Goal: Task Accomplishment & Management: Complete application form

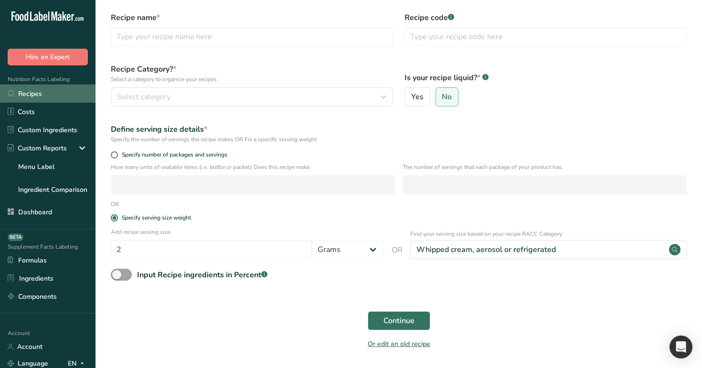
click at [28, 89] on link "Recipes" at bounding box center [48, 94] width 96 height 18
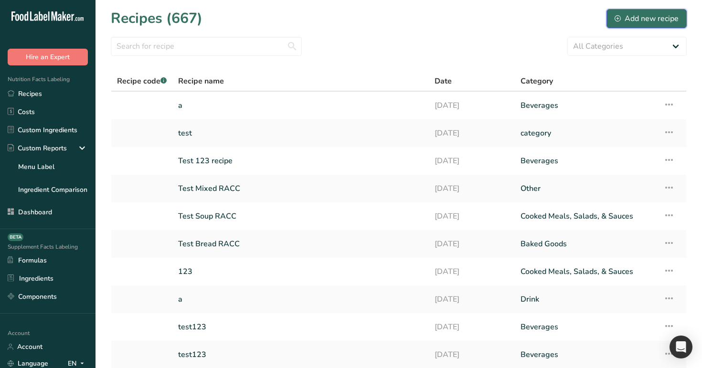
click at [665, 18] on div "Add new recipe" at bounding box center [647, 18] width 64 height 11
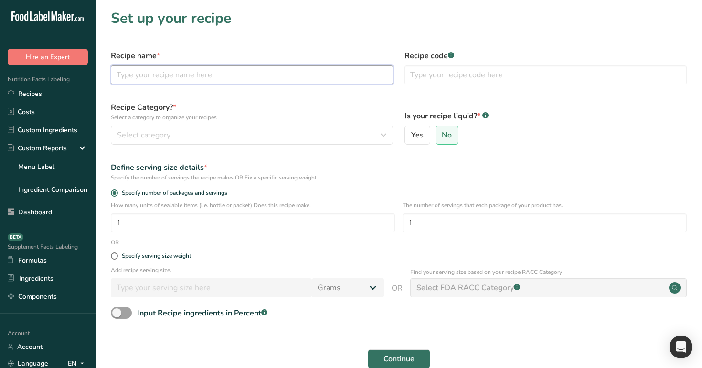
click at [331, 83] on input "text" at bounding box center [252, 74] width 282 height 19
type input "test"
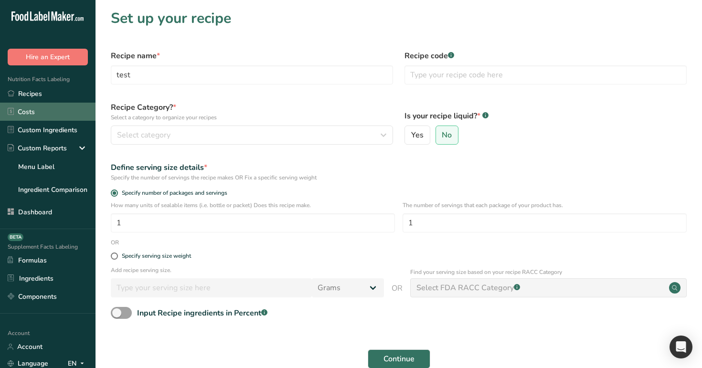
click at [50, 104] on link "Costs" at bounding box center [48, 112] width 96 height 18
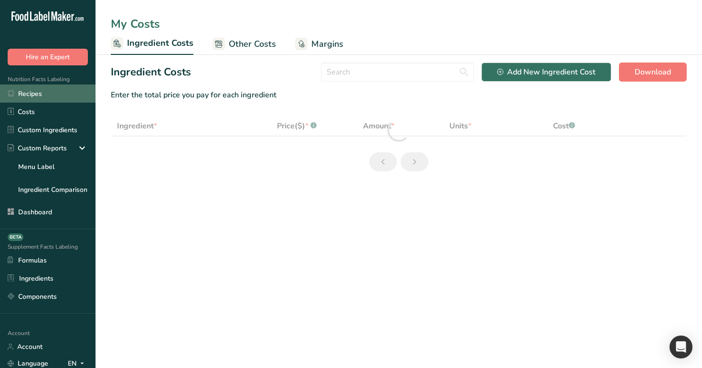
click at [59, 91] on link "Recipes" at bounding box center [48, 94] width 96 height 18
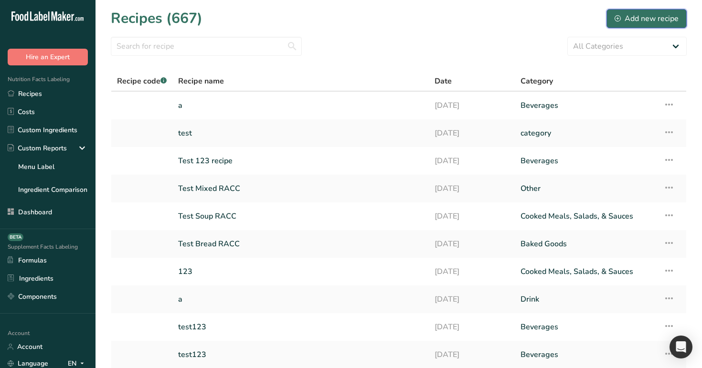
click at [655, 20] on div "Add new recipe" at bounding box center [647, 18] width 64 height 11
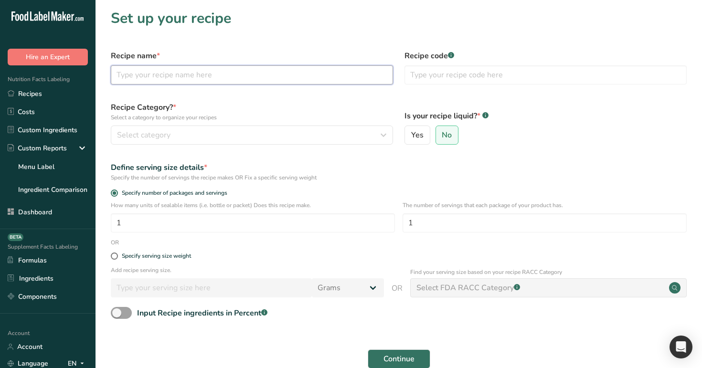
click at [293, 75] on input "text" at bounding box center [252, 74] width 282 height 19
type input "test"
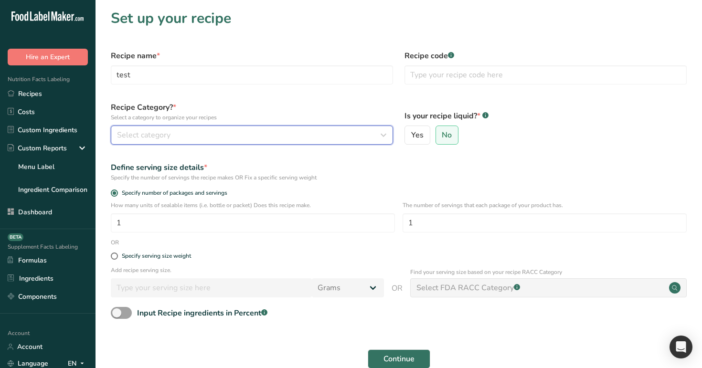
click at [319, 132] on div "Select category" at bounding box center [249, 134] width 264 height 11
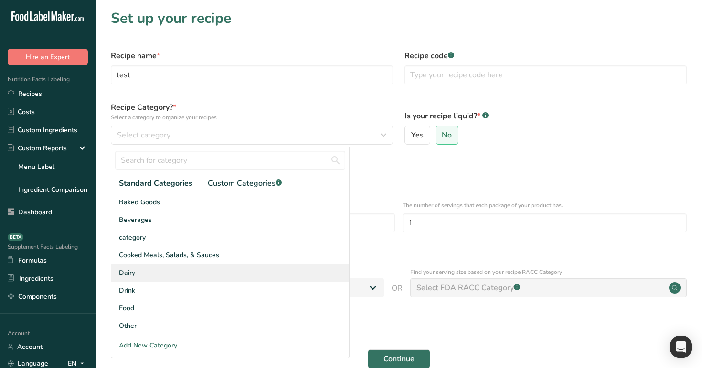
click at [297, 265] on div "Dairy" at bounding box center [230, 273] width 238 height 18
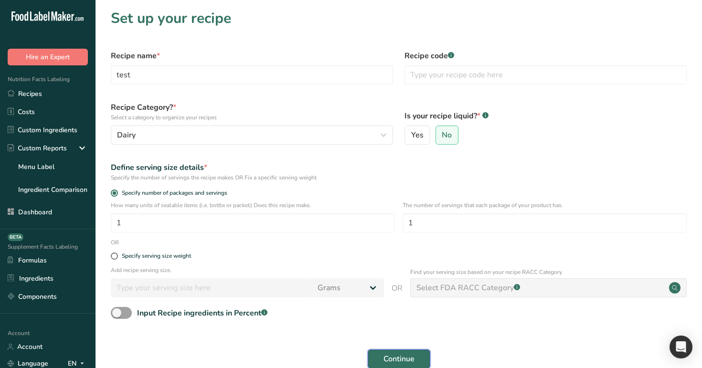
click at [405, 356] on span "Continue" at bounding box center [399, 358] width 31 height 11
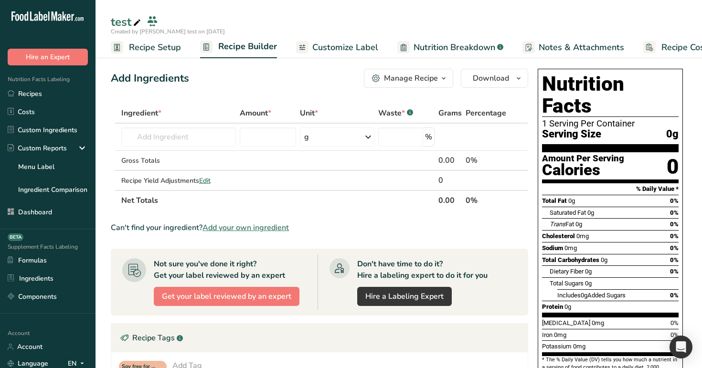
click at [157, 44] on span "Recipe Setup" at bounding box center [155, 47] width 52 height 13
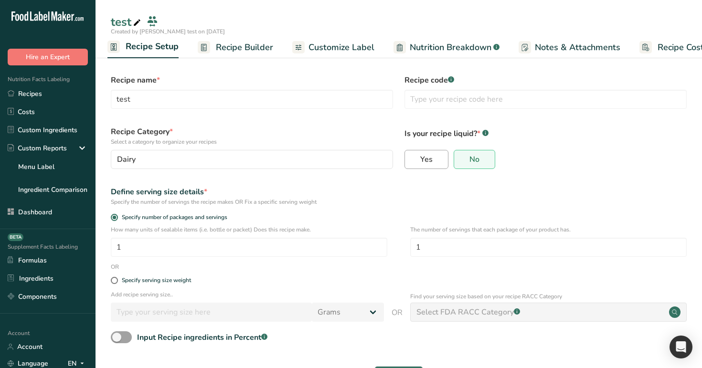
click at [421, 156] on span "Yes" at bounding box center [426, 160] width 12 height 10
click at [411, 157] on input "Yes" at bounding box center [408, 160] width 6 height 6
radio input "true"
radio input "false"
select select "29"
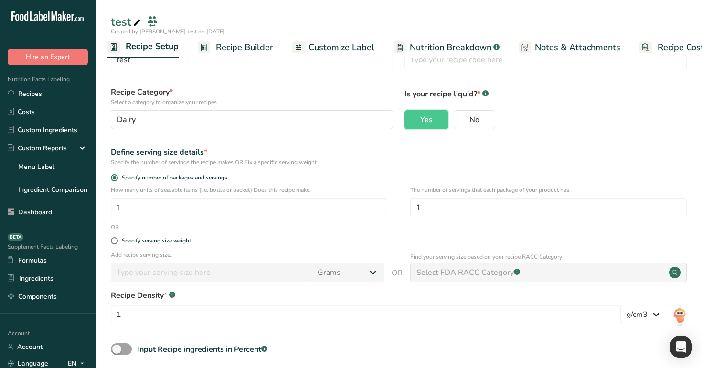
scroll to position [84, 0]
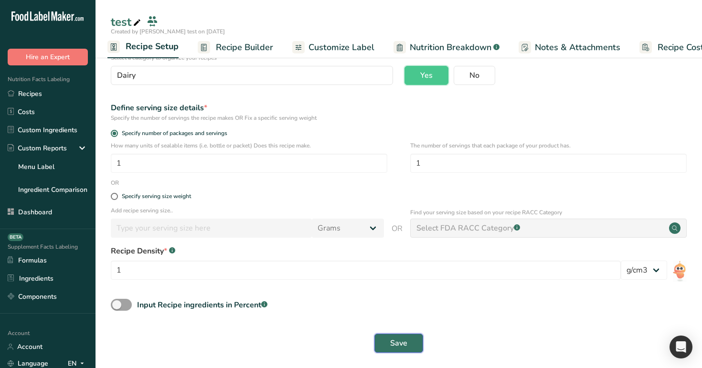
click at [414, 344] on button "Save" at bounding box center [399, 343] width 49 height 19
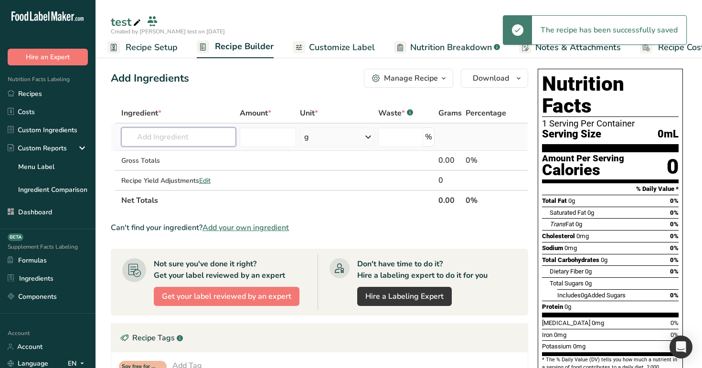
click at [182, 135] on input "text" at bounding box center [178, 137] width 115 height 19
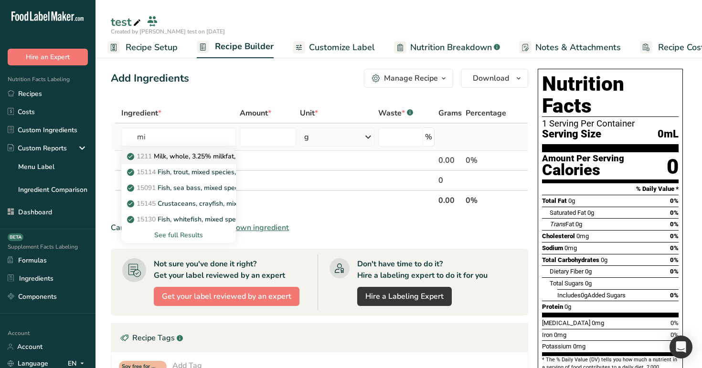
click at [187, 157] on p "1211 Milk, whole, 3.25% milkfat, without added vitamin A and [MEDICAL_DATA]" at bounding box center [256, 156] width 255 height 10
type input "Milk, whole, 3.25% milkfat, without added vitamin A and [MEDICAL_DATA]"
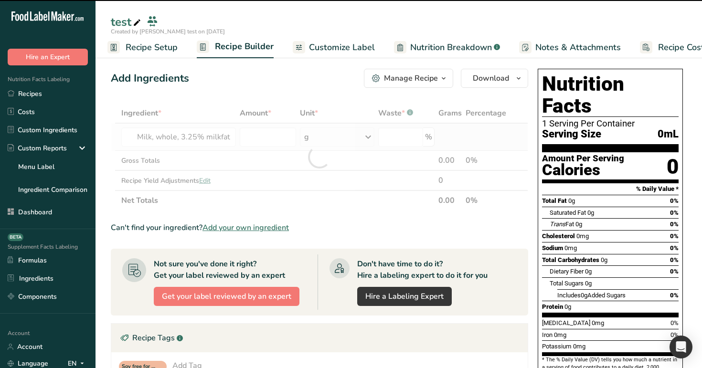
type input "0"
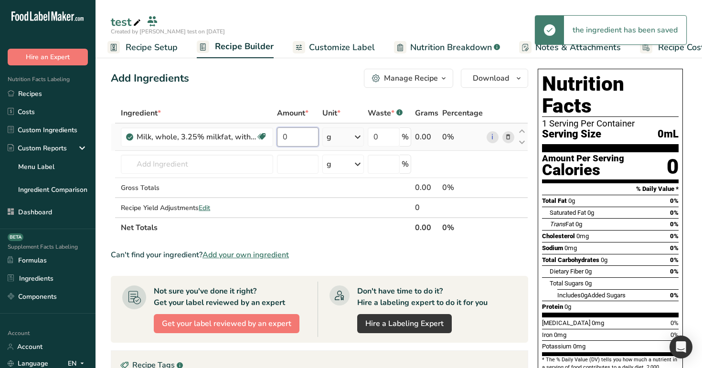
click at [294, 134] on input "0" at bounding box center [297, 137] width 41 height 19
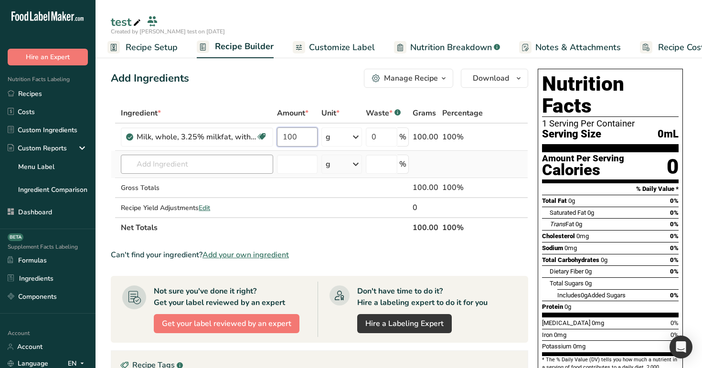
type input "100"
click at [196, 168] on div "Ingredient * Amount * Unit * Waste * .a-a{fill:#347362;}.b-a{fill:#fff;} Grams …" at bounding box center [319, 170] width 417 height 135
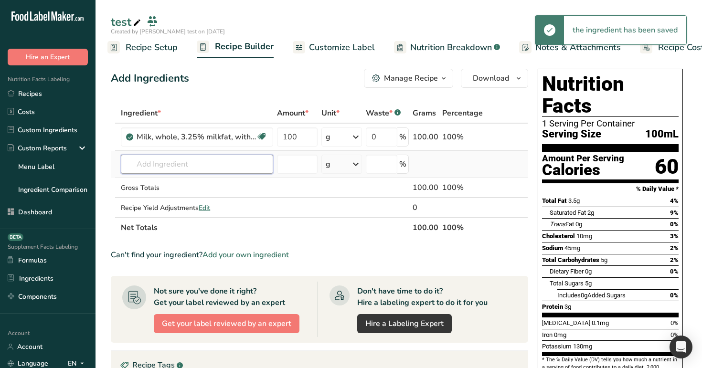
click at [196, 168] on input "text" at bounding box center [197, 164] width 152 height 19
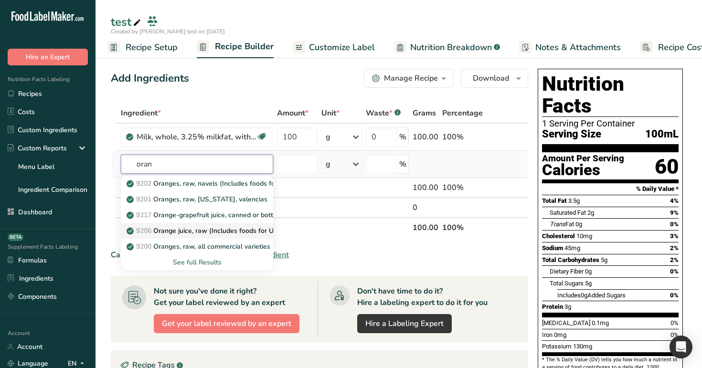
type input "oran"
click at [207, 232] on p "9206 Orange juice, raw (Includes foods for USDA's Food Distribution Program)" at bounding box center [252, 231] width 249 height 10
type input "Orange juice, raw (Includes foods for USDA's Food Distribution Program)"
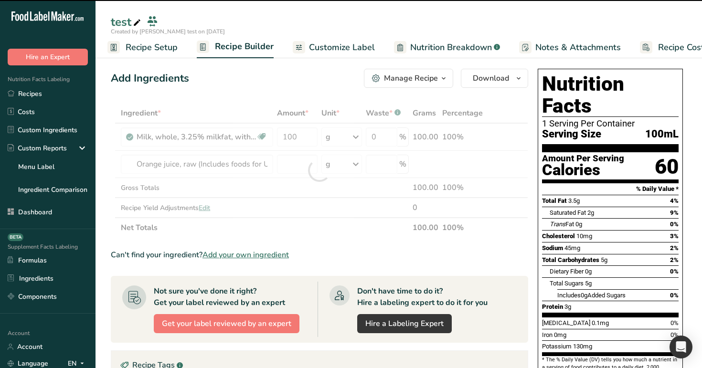
type input "0"
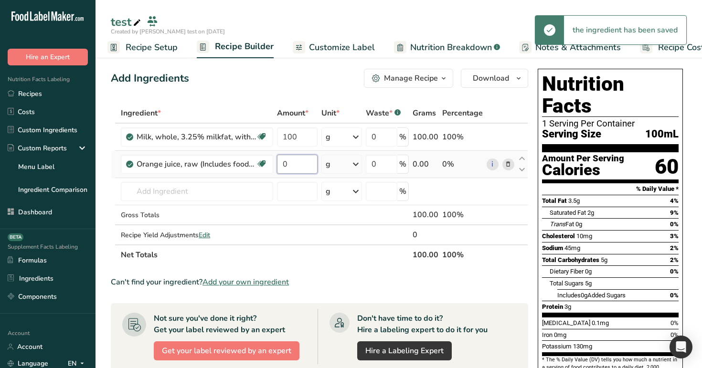
click at [297, 169] on input "0" at bounding box center [297, 164] width 41 height 19
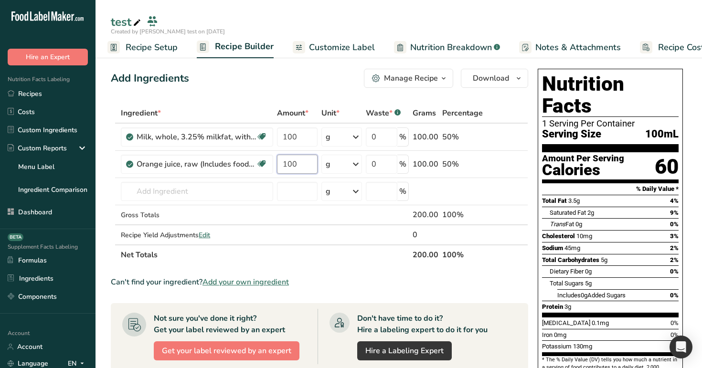
type input "100"
click at [286, 52] on ul "Recipe Setup Recipe Builder Customize Label Nutrition Breakdown .a-a{fill:#3473…" at bounding box center [413, 47] width 643 height 22
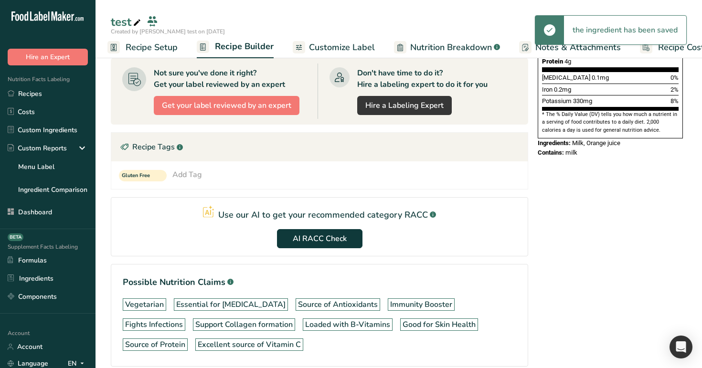
scroll to position [256, 0]
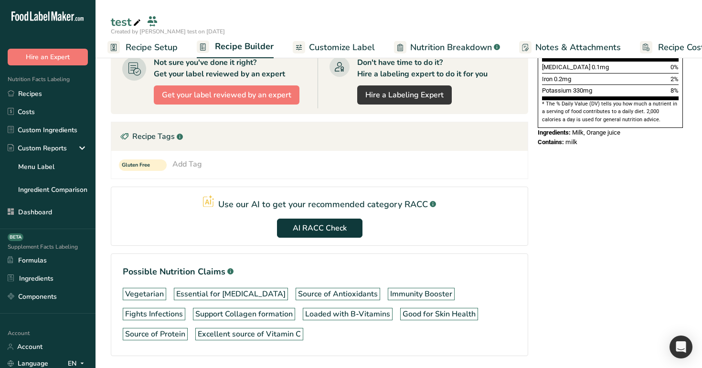
click at [152, 53] on span "Recipe Setup" at bounding box center [152, 47] width 52 height 13
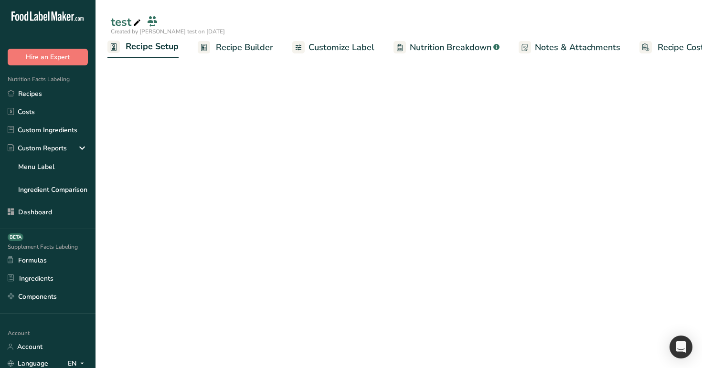
select select "29"
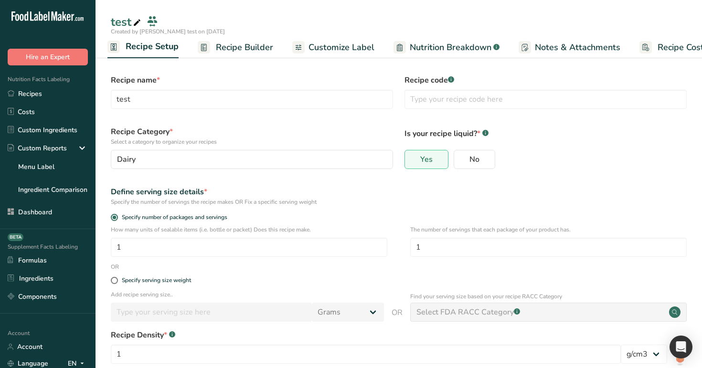
click at [248, 54] on link "Recipe Builder" at bounding box center [235, 47] width 75 height 21
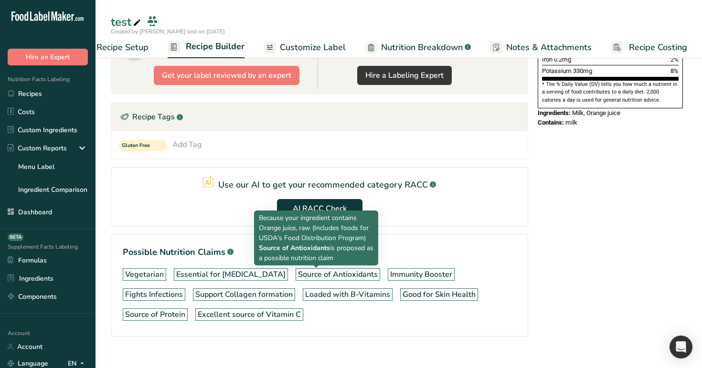
scroll to position [289, 0]
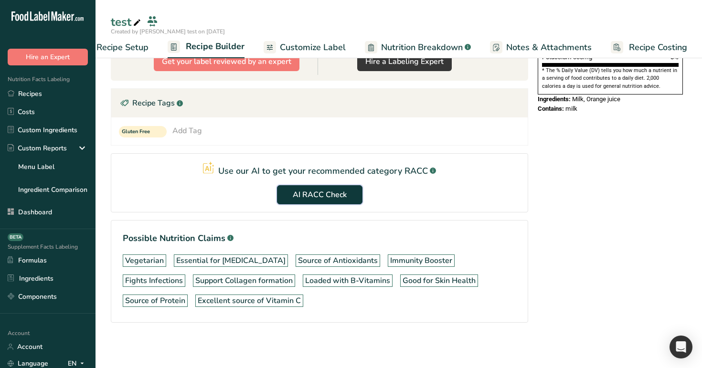
click at [334, 188] on button "AI RACC Check" at bounding box center [320, 194] width 86 height 19
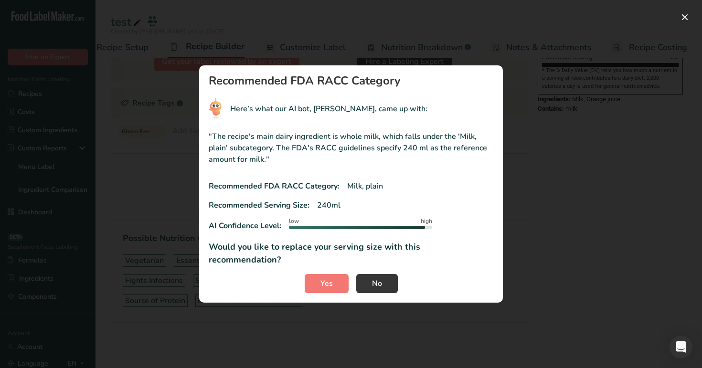
click at [607, 96] on div "RACC modal" at bounding box center [351, 184] width 702 height 368
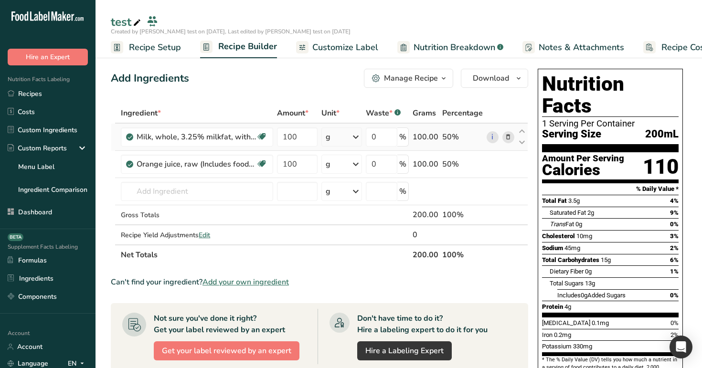
click at [511, 136] on icon at bounding box center [508, 137] width 7 height 10
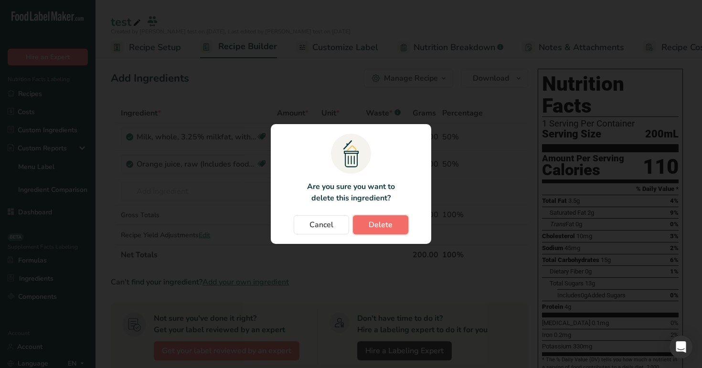
click at [388, 224] on span "Delete" at bounding box center [381, 224] width 24 height 11
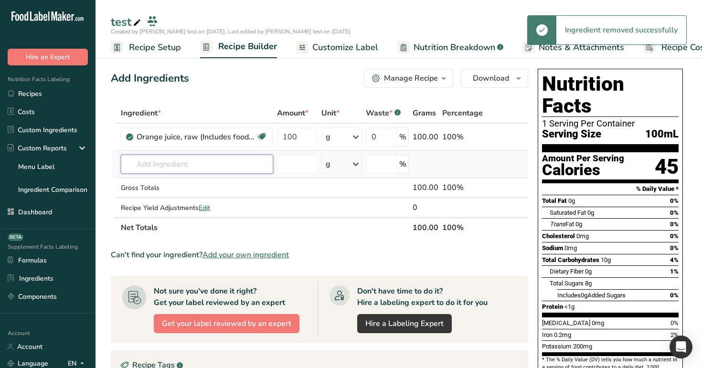
click at [203, 171] on input "text" at bounding box center [197, 164] width 152 height 19
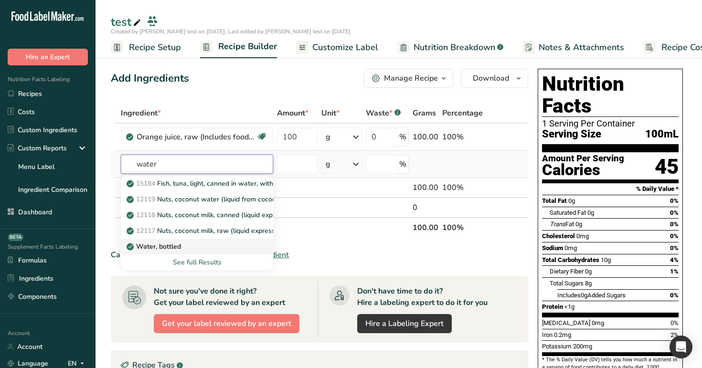
type input "water"
click at [182, 244] on div "Water, bottled" at bounding box center [189, 247] width 122 height 10
type input "Water, bottled"
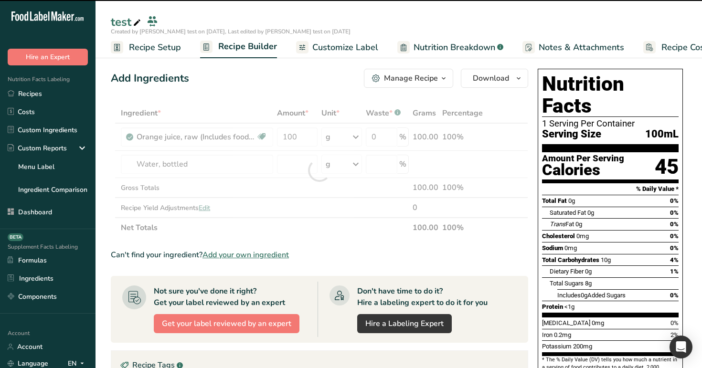
type input "0"
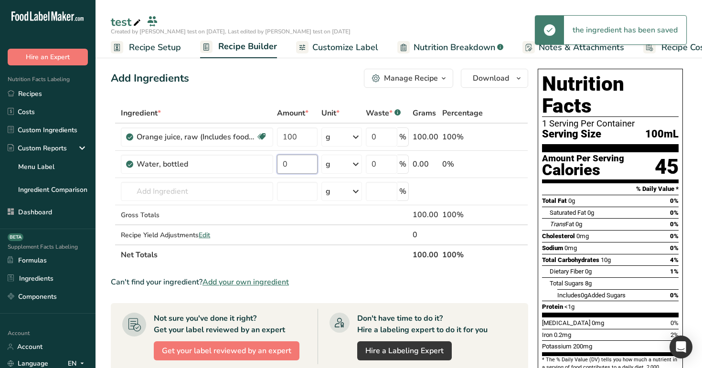
click at [293, 169] on input "0" at bounding box center [297, 164] width 41 height 19
type input "100"
click at [305, 90] on div "Add Ingredients Manage Recipe Delete Recipe Duplicate Recipe Scale Recipe Save …" at bounding box center [322, 343] width 423 height 557
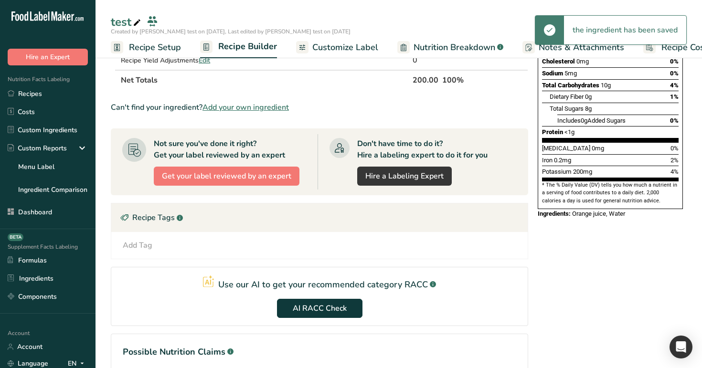
scroll to position [195, 0]
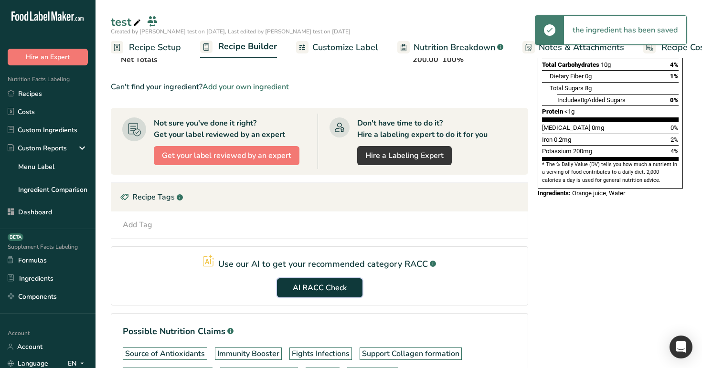
click at [349, 287] on button "AI RACC Check" at bounding box center [320, 287] width 86 height 19
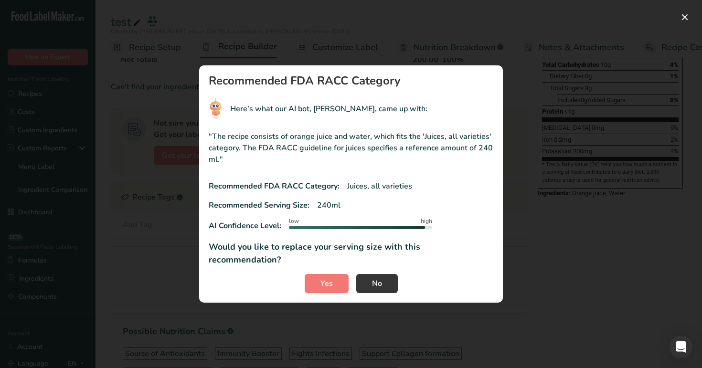
click at [238, 165] on p ""The recipe consists of orange juice and water, which fits the 'Juices, all var…" at bounding box center [351, 148] width 285 height 34
click at [684, 15] on button "RACC modal" at bounding box center [684, 17] width 15 height 15
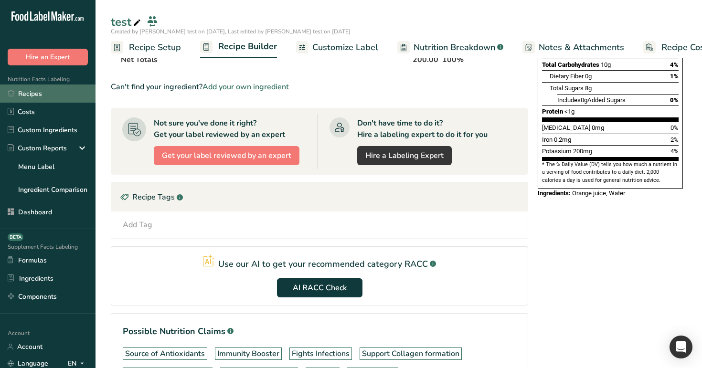
click at [45, 100] on link "Recipes" at bounding box center [48, 94] width 96 height 18
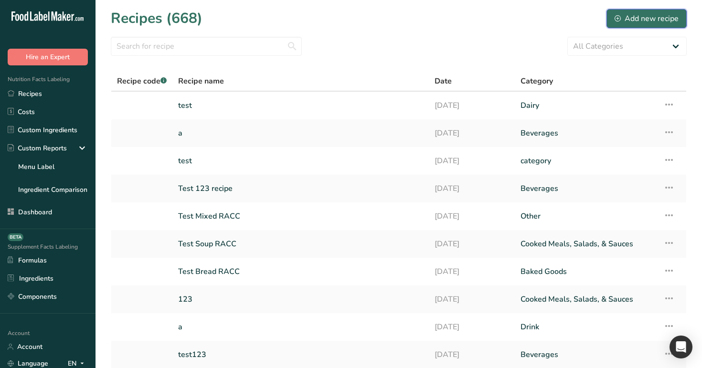
click at [638, 21] on div "Add new recipe" at bounding box center [647, 18] width 64 height 11
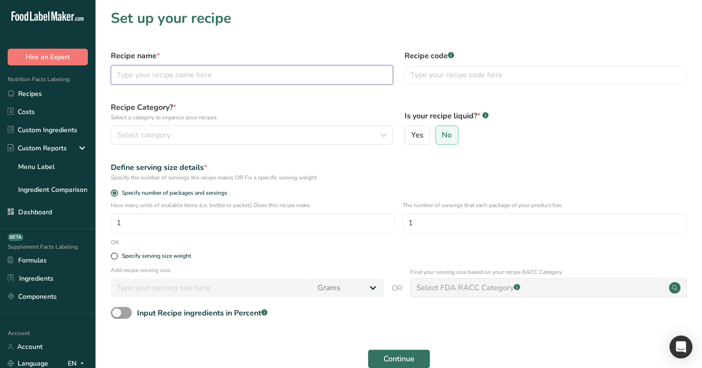
click at [262, 79] on input "text" at bounding box center [252, 74] width 282 height 19
type input "test123"
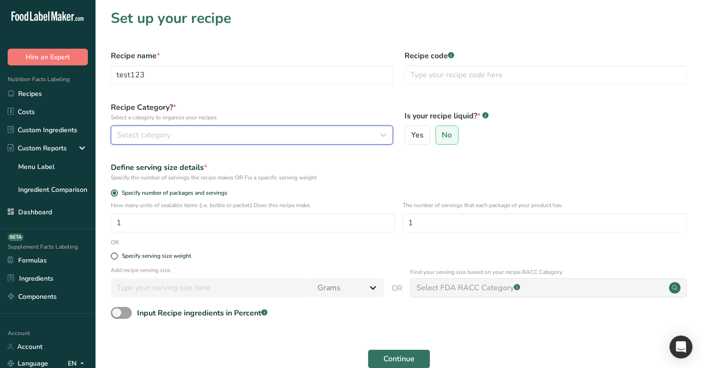
click at [273, 142] on button "Select category" at bounding box center [252, 135] width 282 height 19
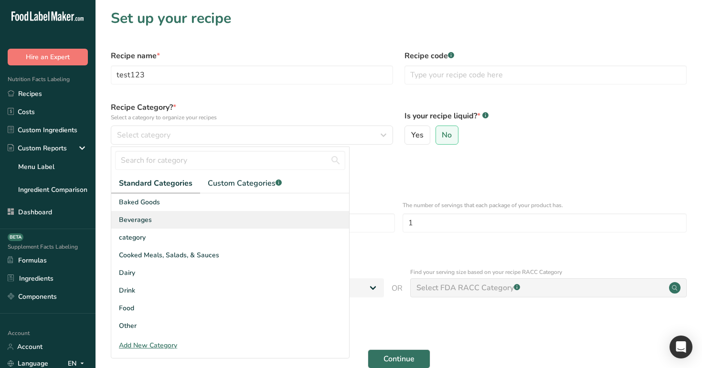
click at [267, 228] on div "Beverages" at bounding box center [230, 220] width 238 height 18
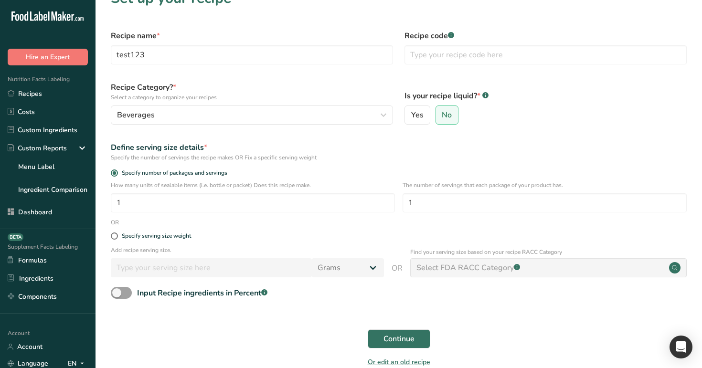
scroll to position [22, 0]
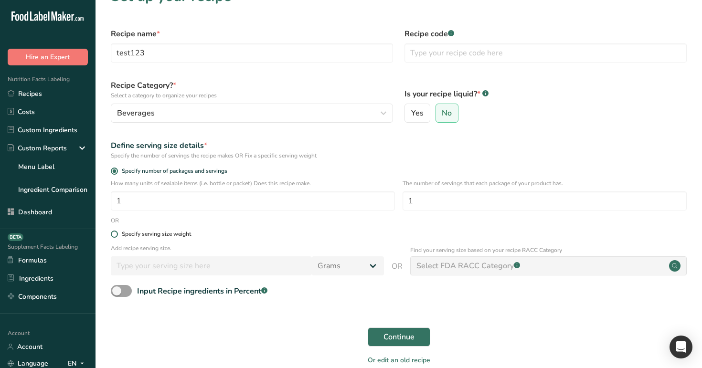
click at [129, 233] on div "Specify serving size weight" at bounding box center [156, 234] width 69 height 7
click at [117, 233] on input "Specify serving size weight" at bounding box center [114, 234] width 6 height 6
radio input "true"
radio input "false"
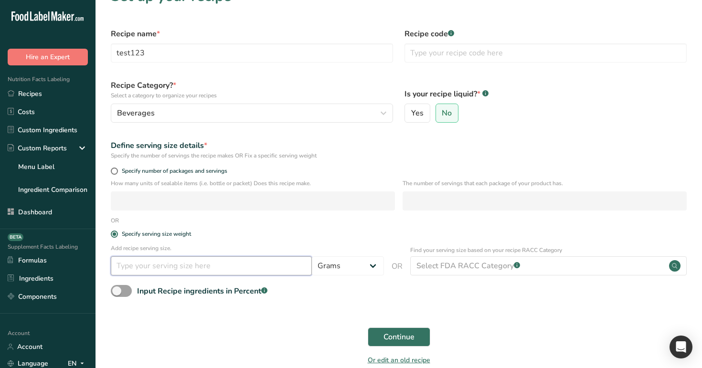
click at [148, 268] on input "number" at bounding box center [211, 266] width 201 height 19
type input "1"
click at [410, 107] on label "Yes" at bounding box center [418, 113] width 26 height 19
click at [410, 110] on input "Yes" at bounding box center [408, 113] width 6 height 6
radio input "true"
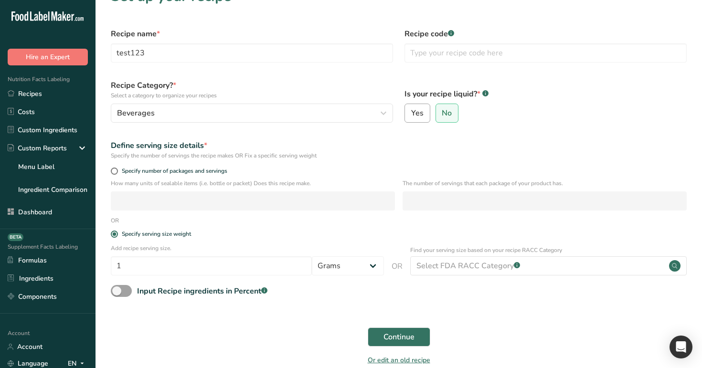
radio input "false"
select select "29"
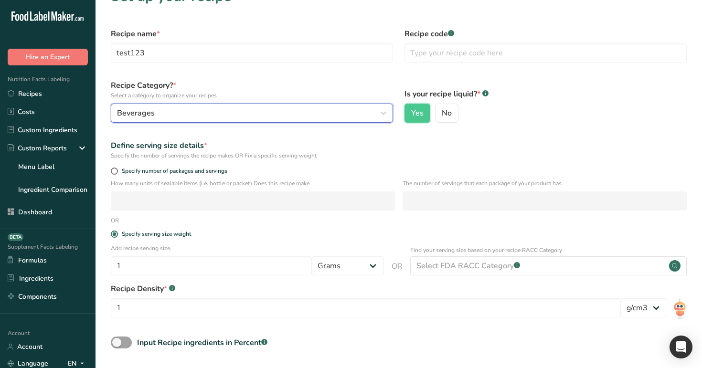
click at [262, 118] on div "Beverages" at bounding box center [249, 112] width 264 height 11
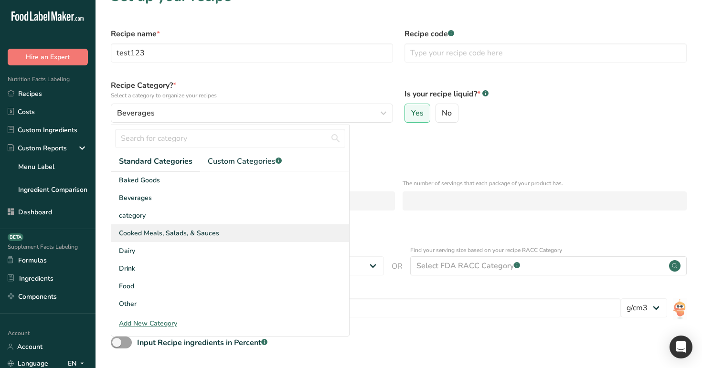
click at [245, 229] on div "Cooked Meals, Salads, & Sauces" at bounding box center [230, 234] width 238 height 18
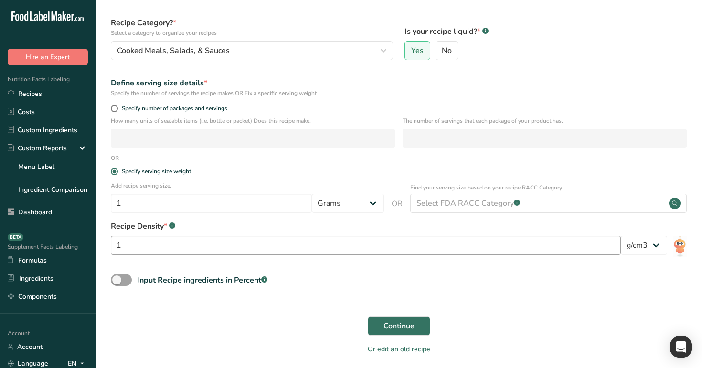
scroll to position [100, 0]
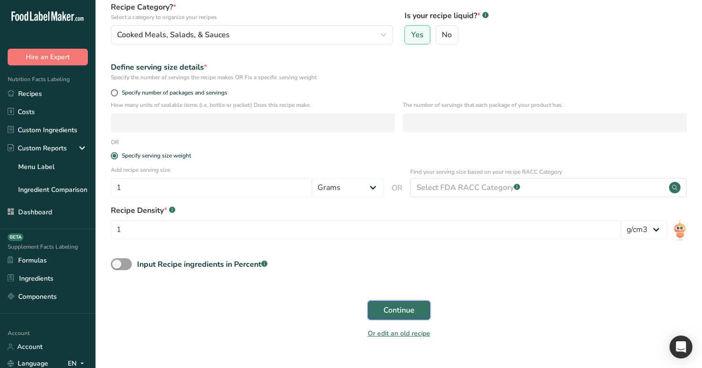
click at [405, 313] on span "Continue" at bounding box center [399, 310] width 31 height 11
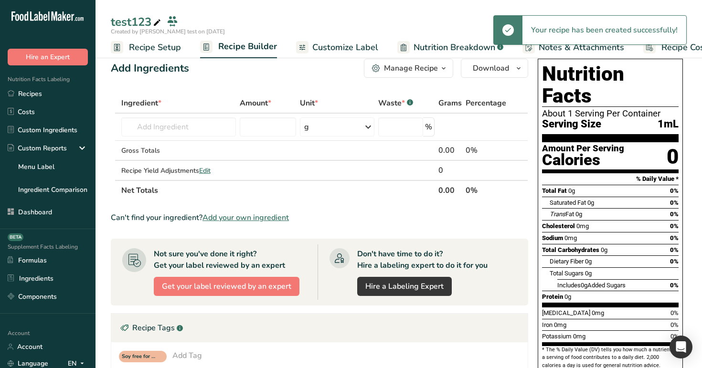
scroll to position [11, 0]
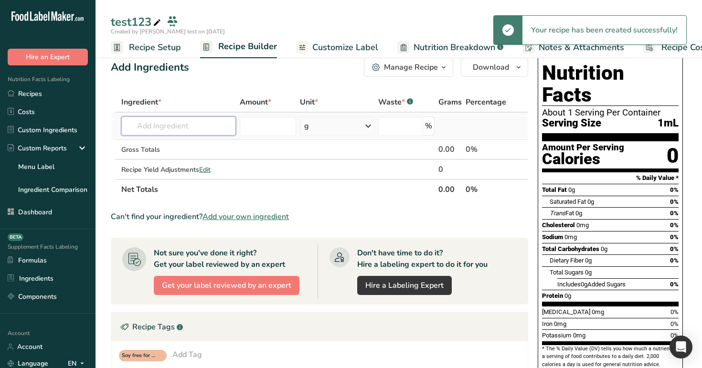
click at [188, 125] on input "text" at bounding box center [178, 126] width 115 height 19
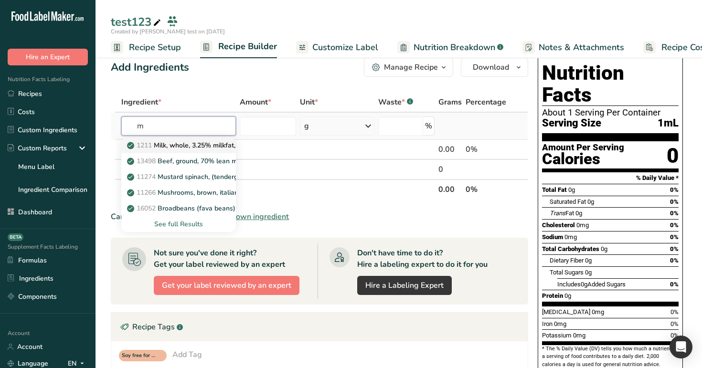
type input "m"
click at [192, 142] on p "1211 Milk, whole, 3.25% milkfat, without added vitamin A and [MEDICAL_DATA]" at bounding box center [256, 145] width 255 height 10
type input "Milk, whole, 3.25% milkfat, without added vitamin A and [MEDICAL_DATA]"
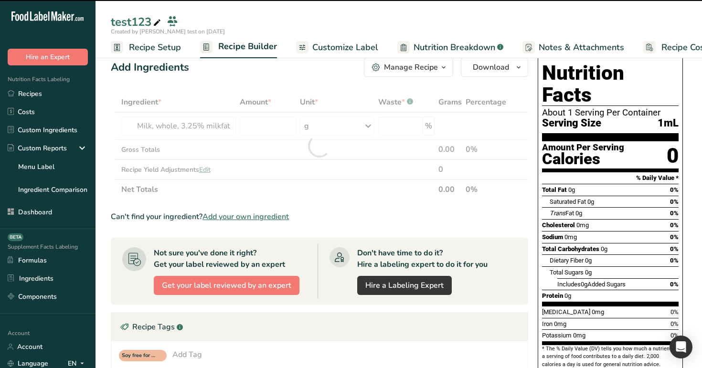
type input "0"
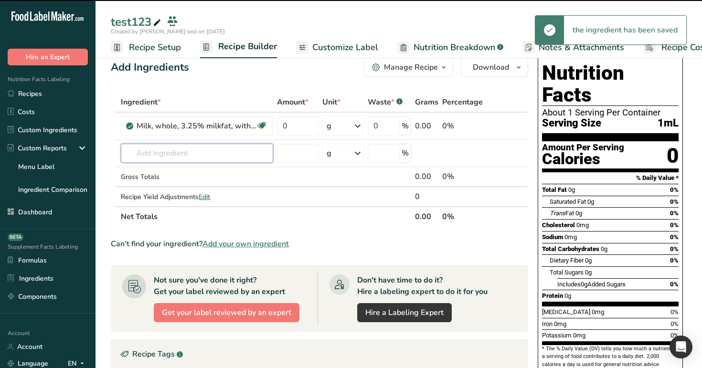
click at [178, 154] on input "text" at bounding box center [197, 153] width 152 height 19
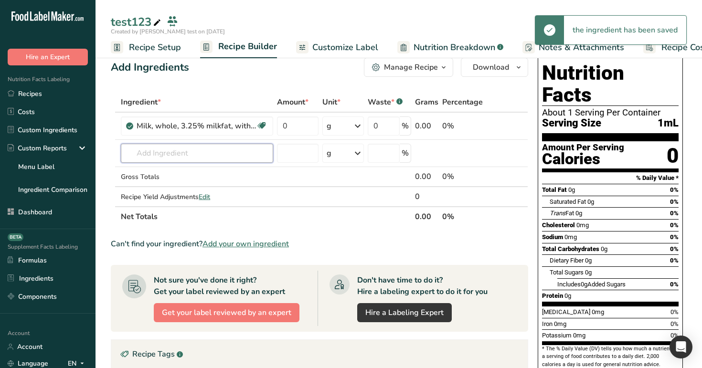
click at [178, 154] on input "text" at bounding box center [197, 153] width 152 height 19
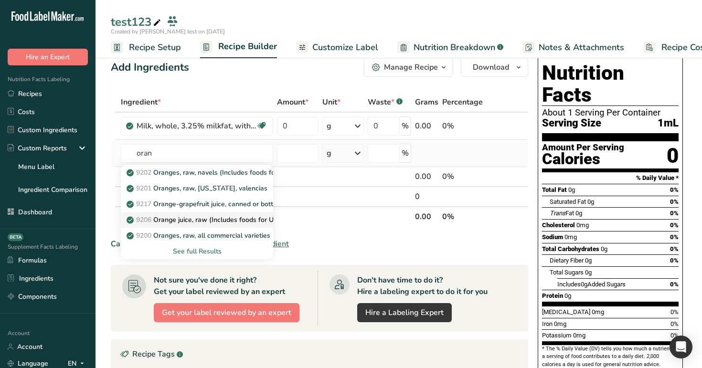
click at [185, 223] on p "9206 Orange juice, raw (Includes foods for USDA's Food Distribution Program)" at bounding box center [252, 220] width 249 height 10
type input "Orange juice, raw (Includes foods for USDA's Food Distribution Program)"
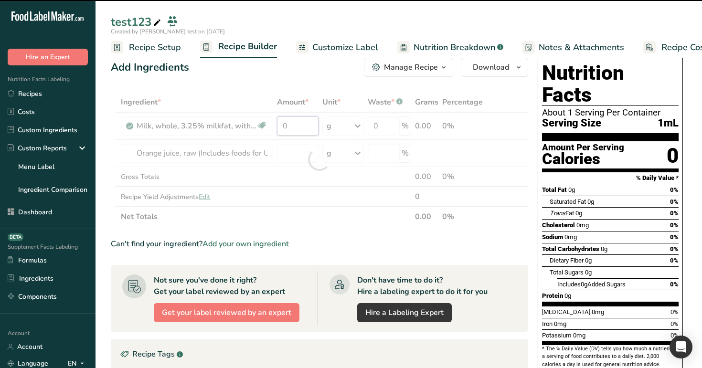
click at [283, 125] on input "0" at bounding box center [297, 126] width 41 height 19
type input "0"
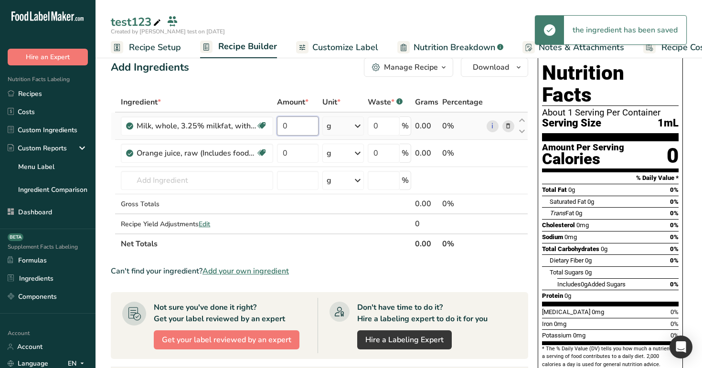
click at [292, 127] on input "0" at bounding box center [297, 126] width 41 height 19
type input "100"
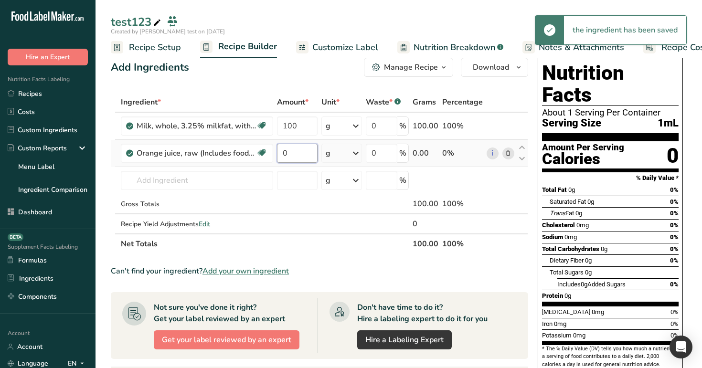
click at [290, 150] on div "Ingredient * Amount * Unit * Waste * .a-a{fill:#347362;}.b-a{fill:#fff;} Grams …" at bounding box center [319, 173] width 417 height 162
type input "100"
click at [332, 65] on div "Add Ingredients Manage Recipe Delete Recipe Duplicate Recipe Scale Recipe Save …" at bounding box center [319, 67] width 417 height 19
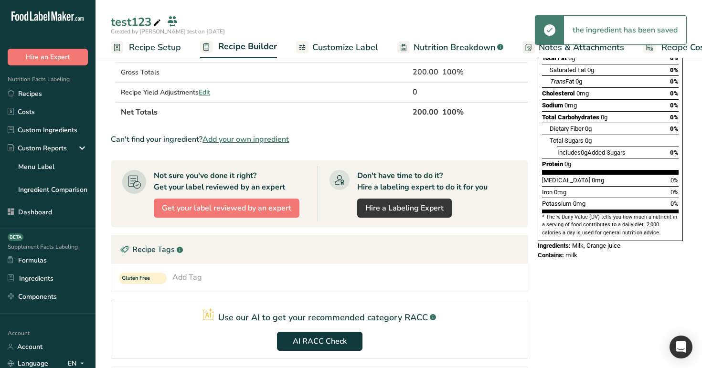
scroll to position [269, 0]
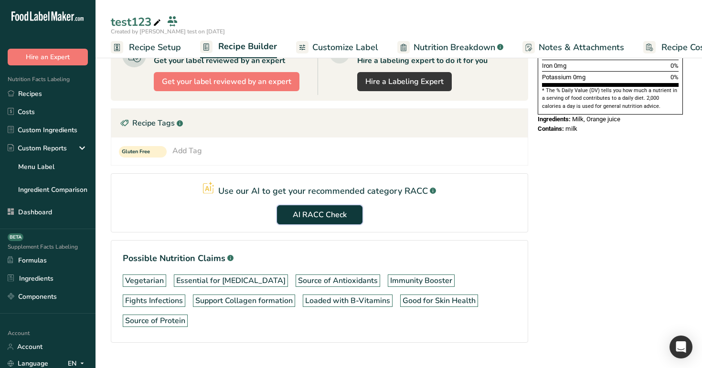
click at [297, 216] on span "AI RACC Check" at bounding box center [320, 214] width 54 height 11
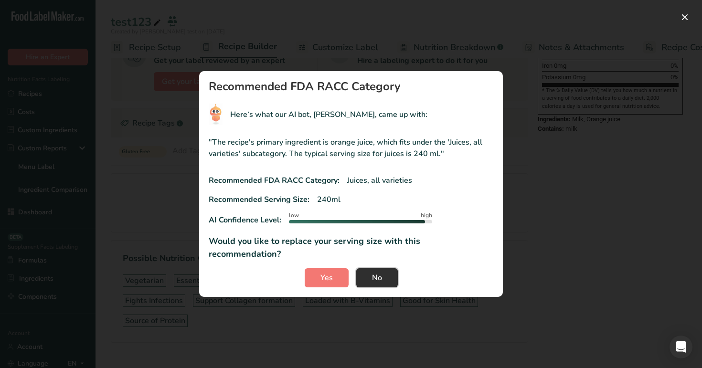
click at [388, 268] on button "No" at bounding box center [377, 277] width 42 height 19
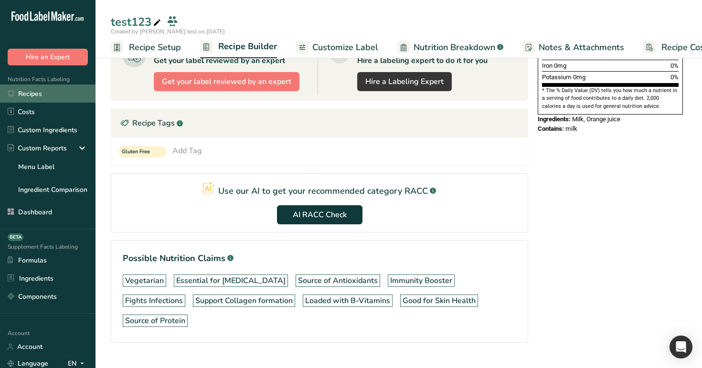
click at [44, 91] on link "Recipes" at bounding box center [48, 94] width 96 height 18
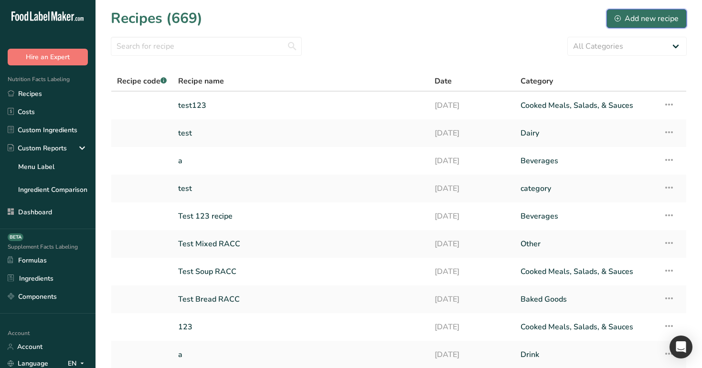
click at [658, 21] on div "Add new recipe" at bounding box center [647, 18] width 64 height 11
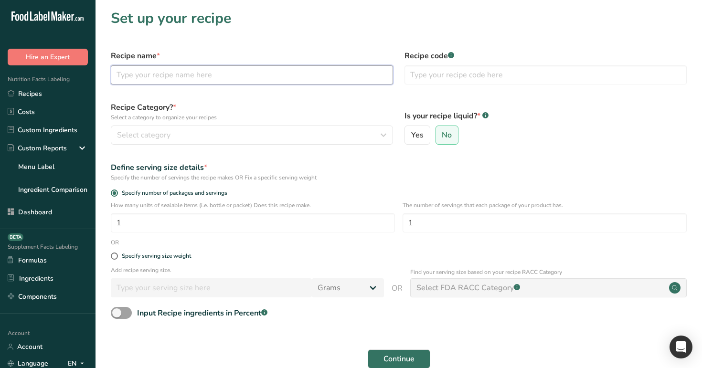
click at [257, 78] on input "text" at bounding box center [252, 74] width 282 height 19
type input "no"
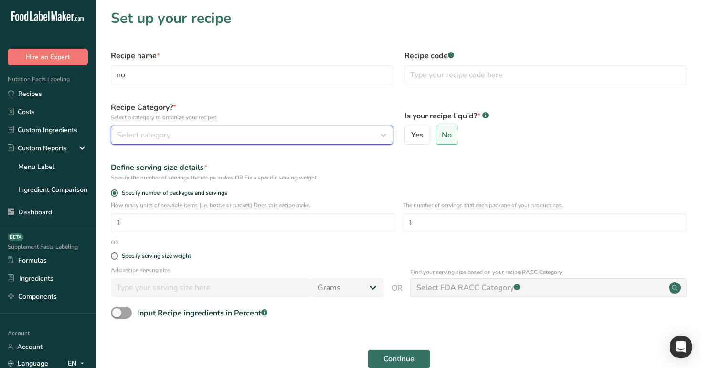
click at [236, 133] on div "Select category" at bounding box center [249, 134] width 264 height 11
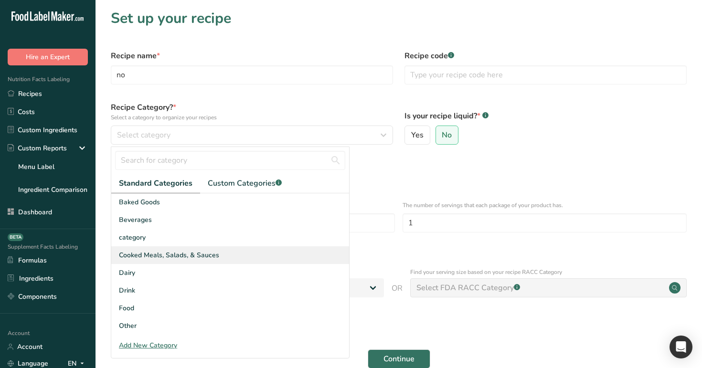
click at [194, 260] on span "Cooked Meals, Salads, & Sauces" at bounding box center [169, 255] width 100 height 10
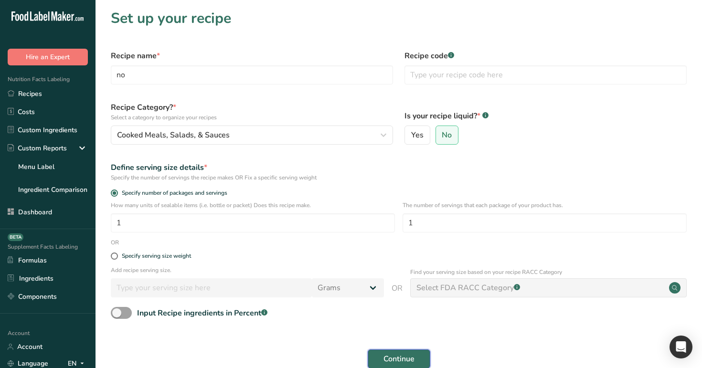
click at [403, 354] on span "Continue" at bounding box center [399, 358] width 31 height 11
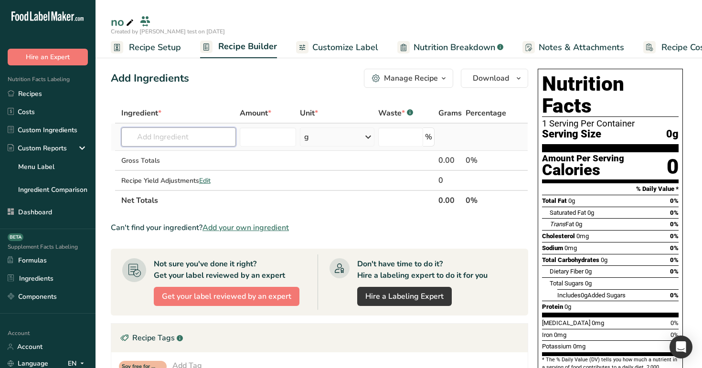
click at [166, 140] on input "text" at bounding box center [178, 137] width 115 height 19
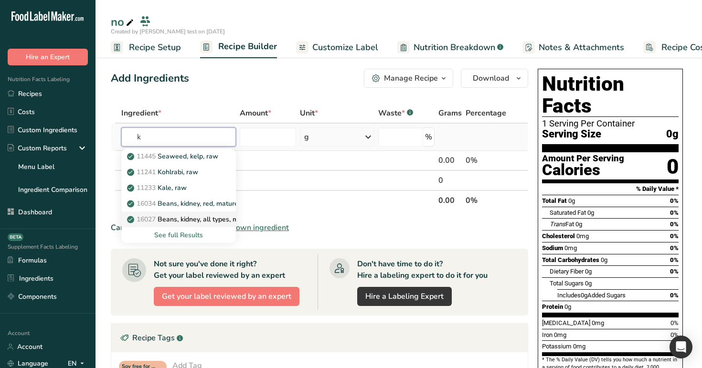
type input "k"
click at [189, 217] on p "16027 Beans, kidney, all types, mature seeds, raw" at bounding box center [209, 219] width 161 height 10
type input "Beans, kidney, all types, mature seeds, raw"
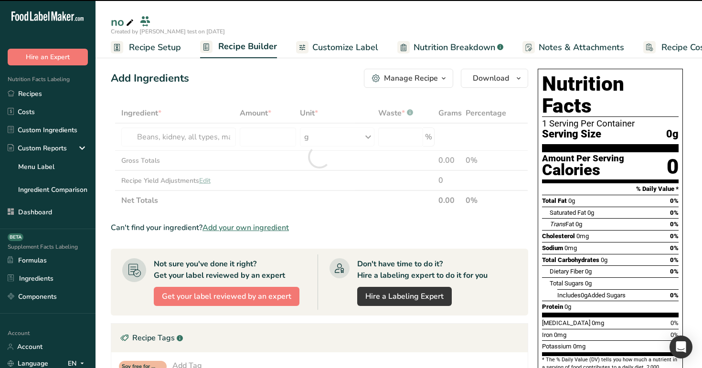
type input "0"
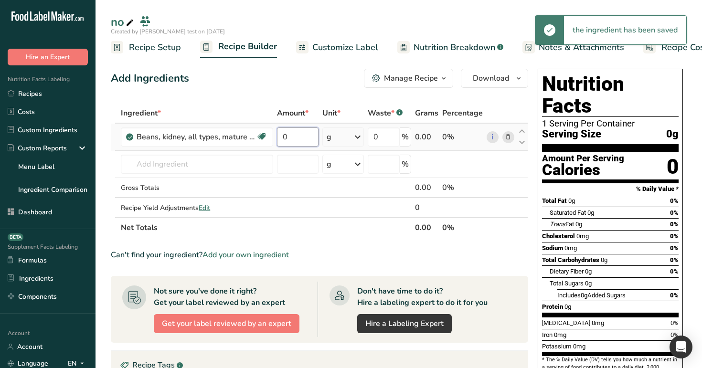
click at [285, 140] on input "0" at bounding box center [297, 137] width 41 height 19
type input "123"
click at [264, 98] on div "Add Ingredients Manage Recipe Delete Recipe Duplicate Recipe Scale Recipe Save …" at bounding box center [322, 330] width 423 height 531
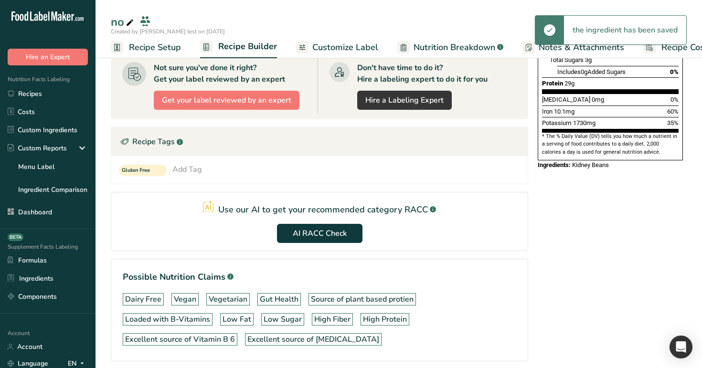
scroll to position [234, 0]
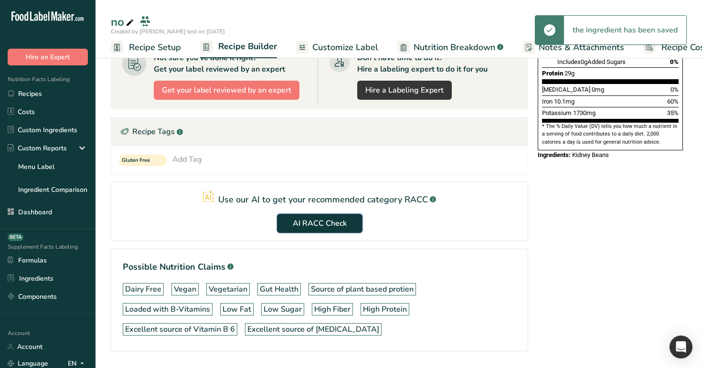
click at [321, 219] on span "AI RACC Check" at bounding box center [320, 223] width 54 height 11
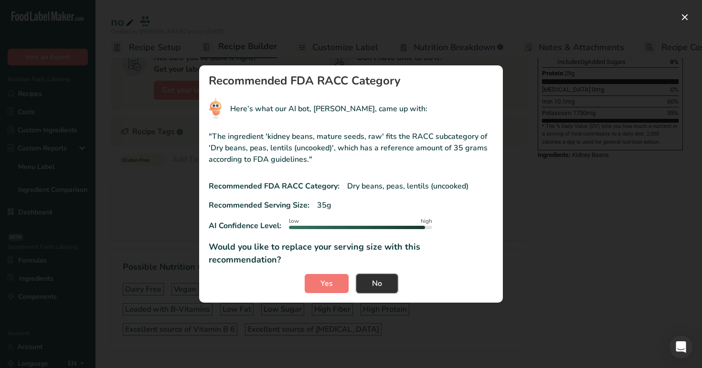
click at [367, 274] on button "No" at bounding box center [377, 283] width 42 height 19
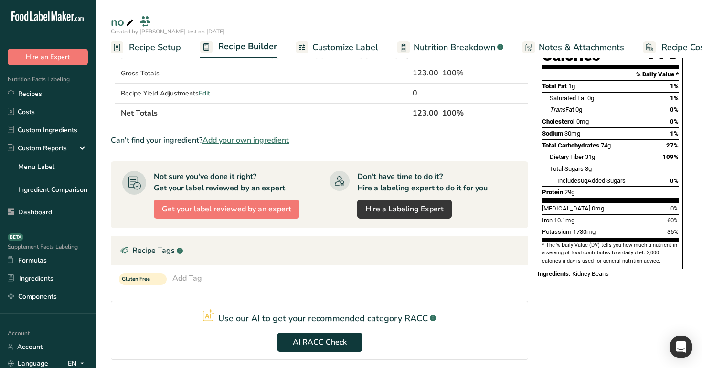
scroll to position [0, 0]
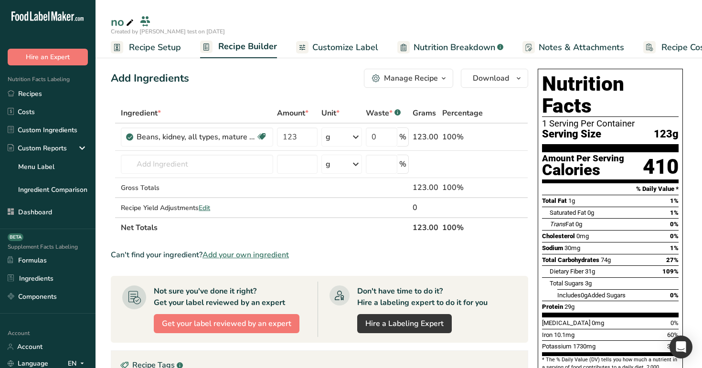
click at [147, 50] on span "Recipe Setup" at bounding box center [155, 47] width 52 height 13
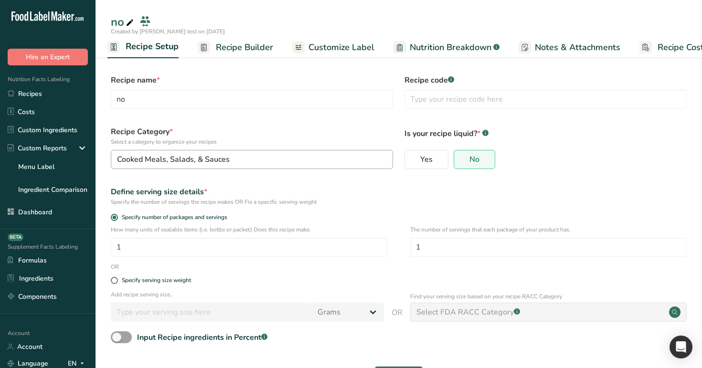
scroll to position [32, 0]
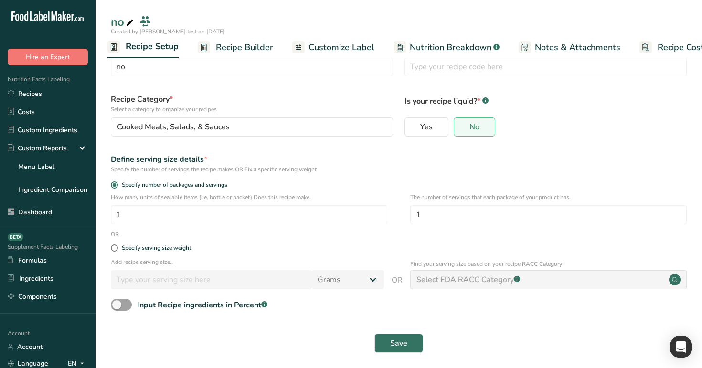
click at [156, 253] on div "Specify serving size weight" at bounding box center [399, 248] width 588 height 19
click at [161, 248] on div "Specify serving size weight" at bounding box center [156, 248] width 69 height 7
click at [117, 248] on input "Specify serving size weight" at bounding box center [114, 248] width 6 height 6
radio input "true"
radio input "false"
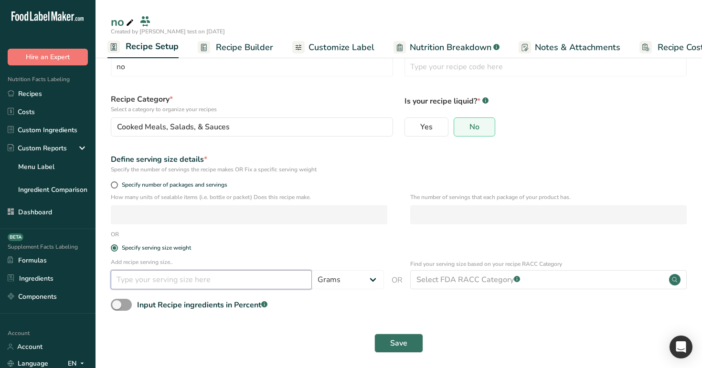
click at [164, 278] on input "number" at bounding box center [211, 279] width 201 height 19
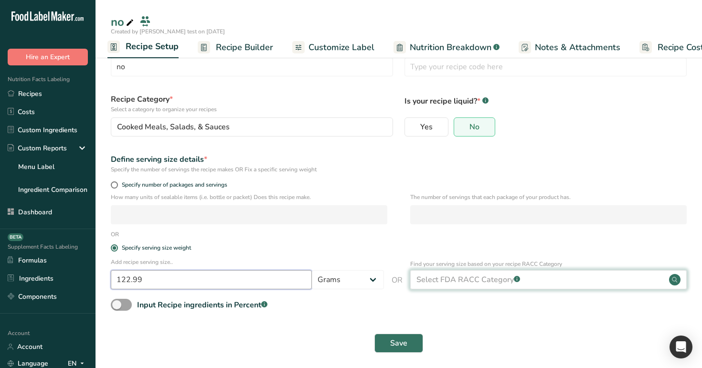
type input "122.99"
click at [452, 275] on div "Select FDA RACC Category .a-a{fill:#347362;}.b-a{fill:#fff;}" at bounding box center [469, 279] width 104 height 11
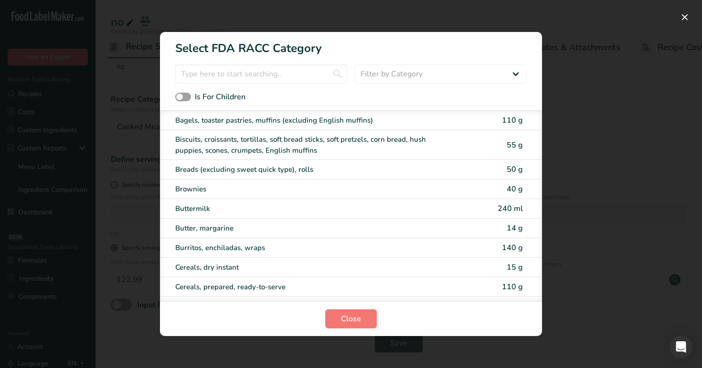
scroll to position [16, 0]
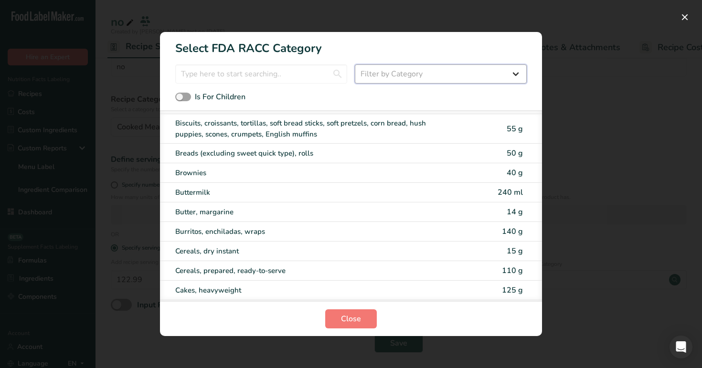
click at [473, 78] on select "Filter by Category All Cereals and other grain products (Children 1–3 years) Eg…" at bounding box center [441, 73] width 172 height 19
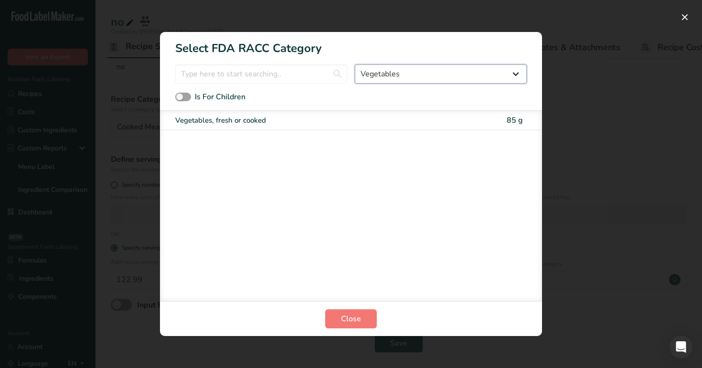
click at [415, 71] on select "All Cereals and other grain products (Children 1–3 years) Eggs and egg yolks — …" at bounding box center [441, 73] width 172 height 19
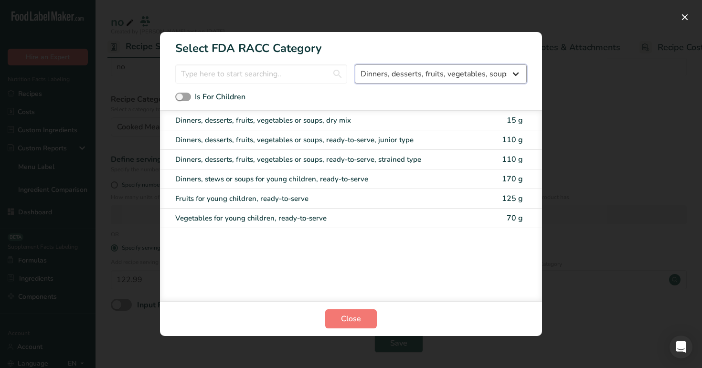
click at [453, 76] on select "All Cereals and other grain products (Children 1–3 years) Eggs and egg yolks — …" at bounding box center [441, 73] width 172 height 19
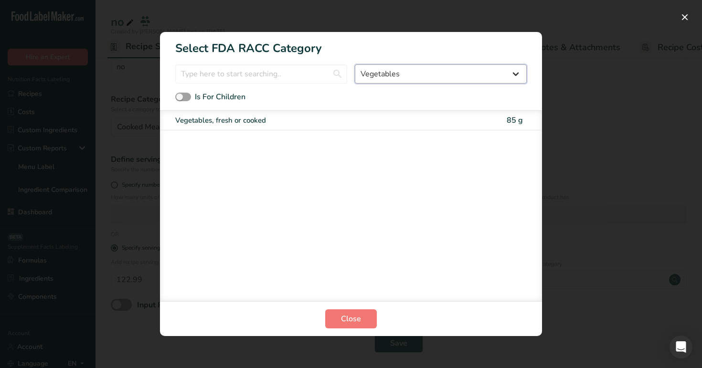
click at [423, 73] on select "All Cereals and other grain products (Children 1–3 years) Eggs and egg yolks — …" at bounding box center [441, 73] width 172 height 19
select select "25"
click at [345, 325] on button "Close" at bounding box center [351, 319] width 52 height 19
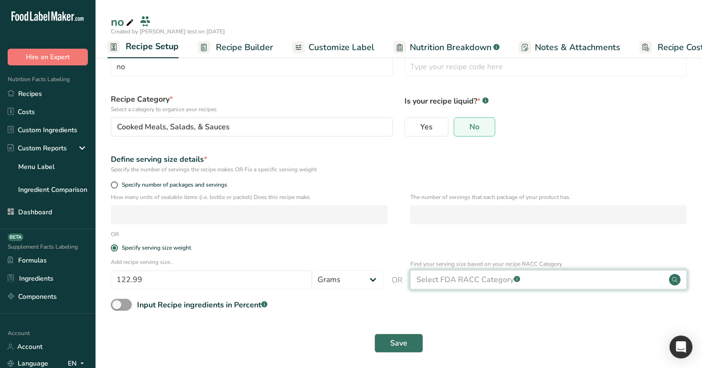
click at [463, 278] on div "Select FDA RACC Category .a-a{fill:#347362;}.b-a{fill:#fff;}" at bounding box center [469, 279] width 104 height 11
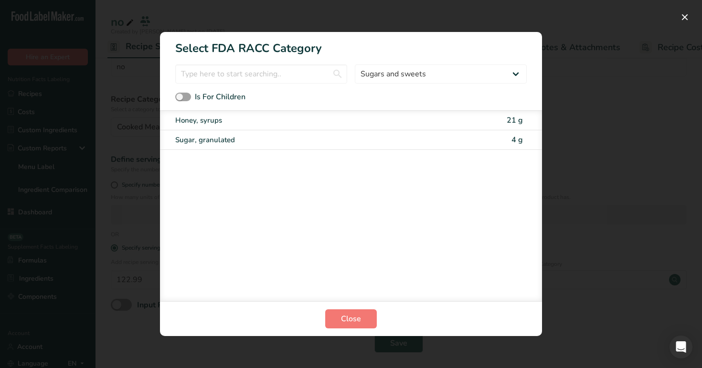
click at [400, 126] on div "Honey, syrups 21 g" at bounding box center [351, 121] width 382 height 20
type input "21"
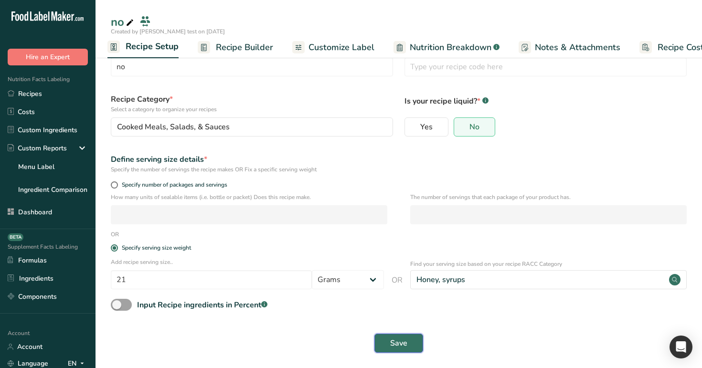
click at [400, 341] on span "Save" at bounding box center [398, 343] width 17 height 11
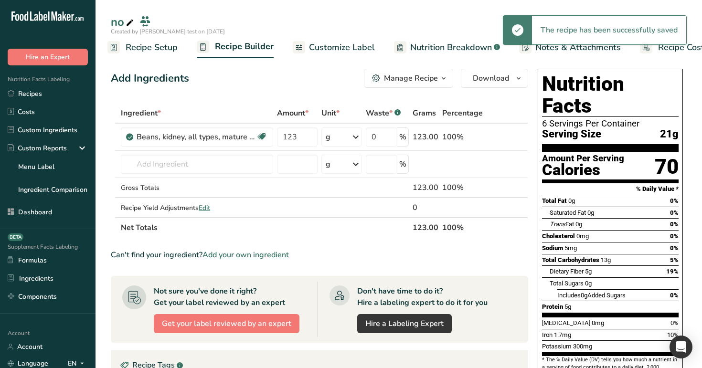
click at [154, 43] on span "Recipe Setup" at bounding box center [152, 47] width 52 height 13
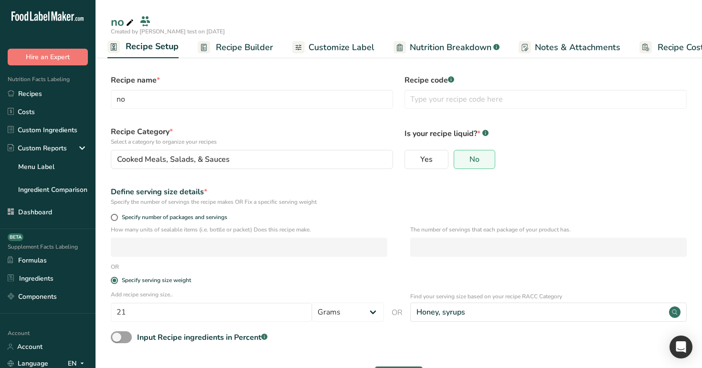
scroll to position [32, 0]
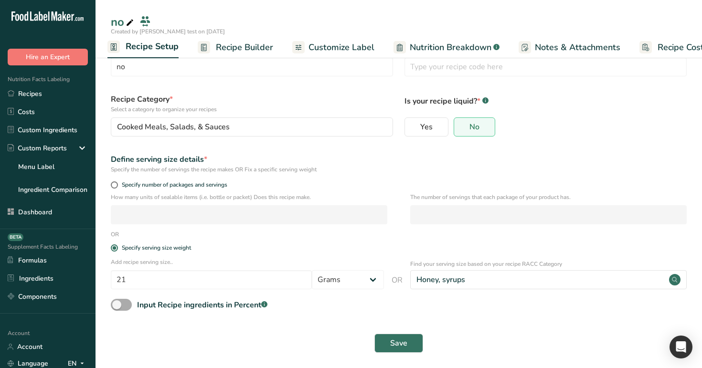
click at [127, 299] on label "Input Recipe ingredients in Percent .a-a{fill:#347362;}.b-a{fill:#fff;}" at bounding box center [189, 305] width 157 height 12
click at [117, 302] on input "Input Recipe ingredients in Percent .a-a{fill:#347362;}.b-a{fill:#fff;}" at bounding box center [114, 305] width 6 height 6
checkbox input "true"
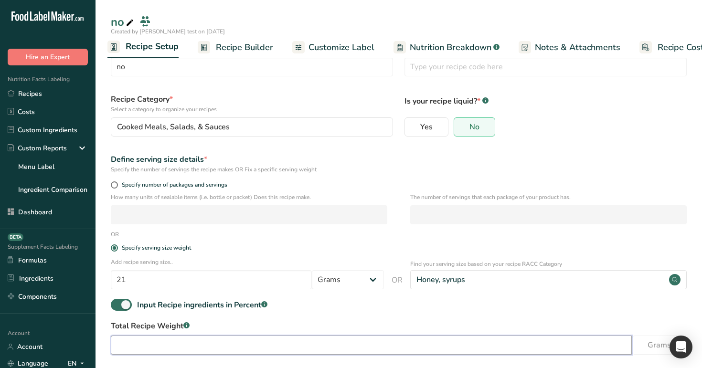
click at [165, 343] on input "number" at bounding box center [371, 345] width 521 height 19
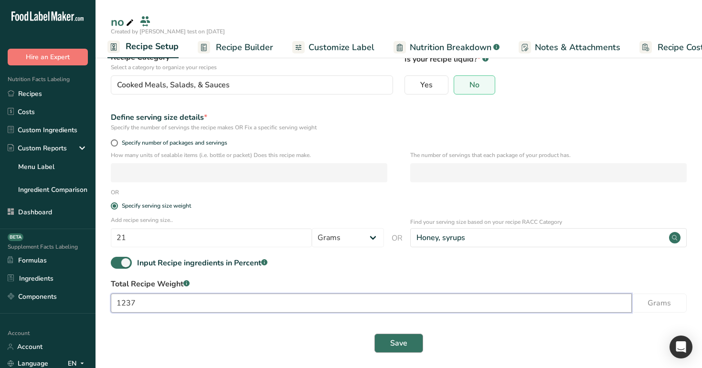
type input "1237"
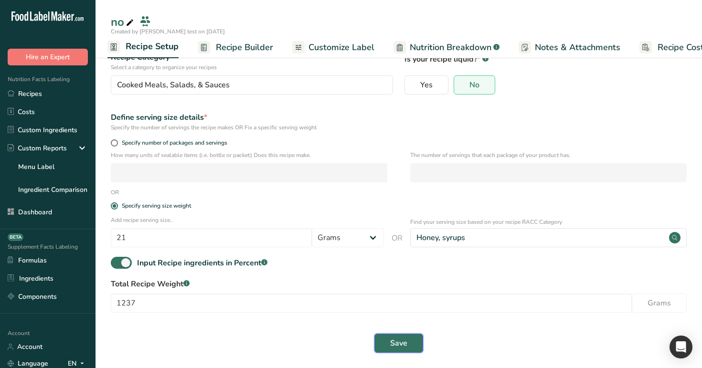
click at [412, 343] on button "Save" at bounding box center [399, 343] width 49 height 19
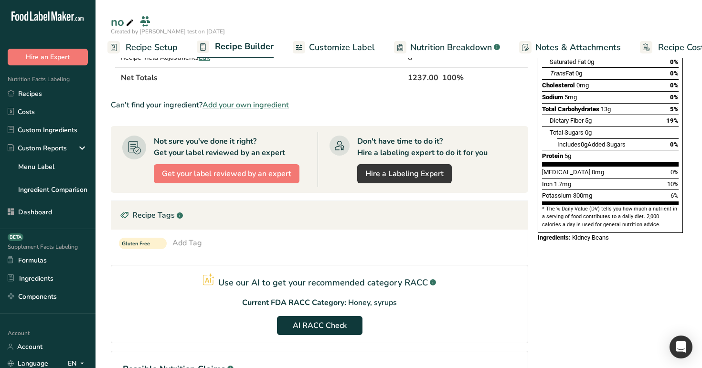
scroll to position [178, 0]
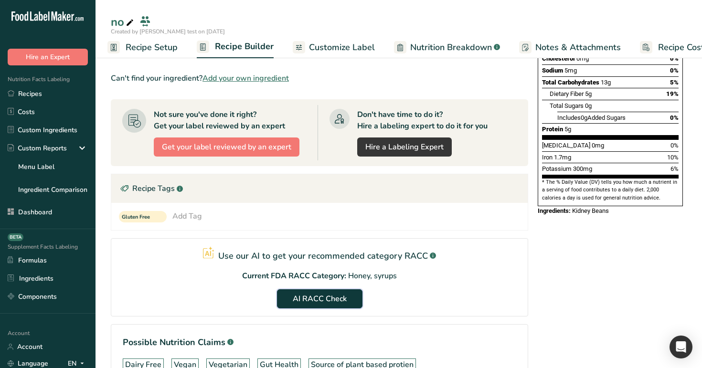
click at [317, 302] on span "AI RACC Check" at bounding box center [320, 298] width 54 height 11
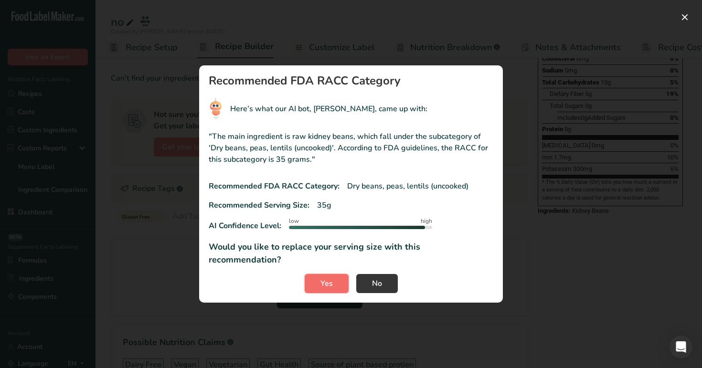
click at [335, 280] on button "Yes" at bounding box center [327, 283] width 44 height 19
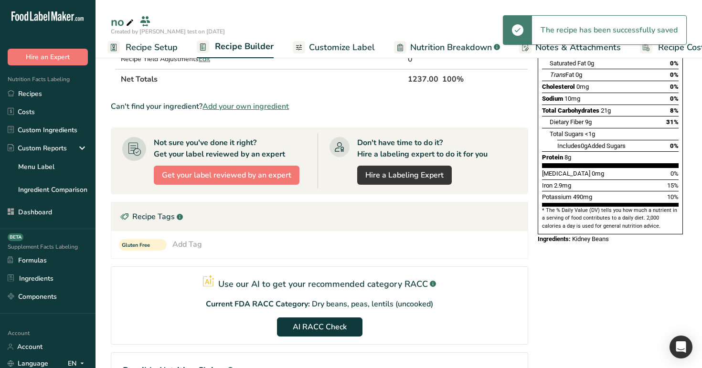
scroll to position [0, 0]
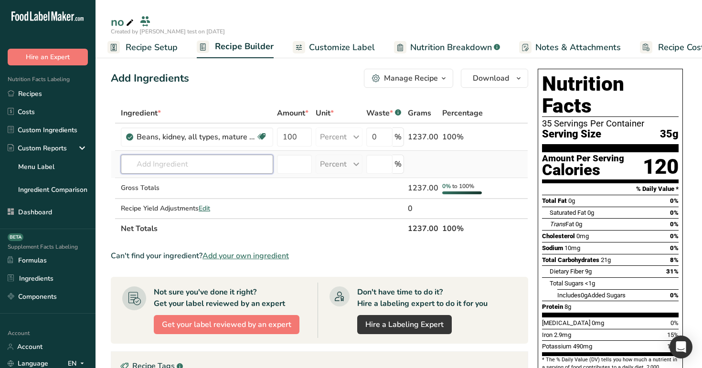
click at [211, 168] on input "text" at bounding box center [197, 164] width 152 height 19
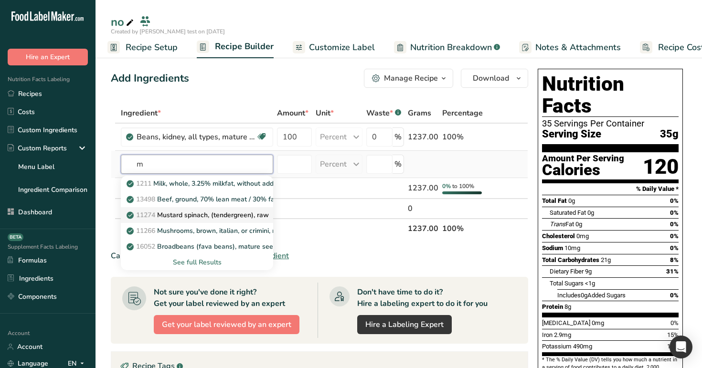
type input "m"
click at [203, 216] on p "11274 Mustard spinach, (tendergreen), raw" at bounding box center [198, 215] width 140 height 10
type input "Mustard spinach, (tendergreen), raw"
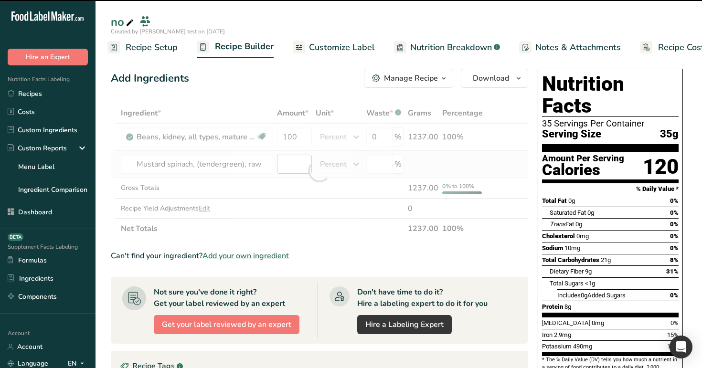
type input "0"
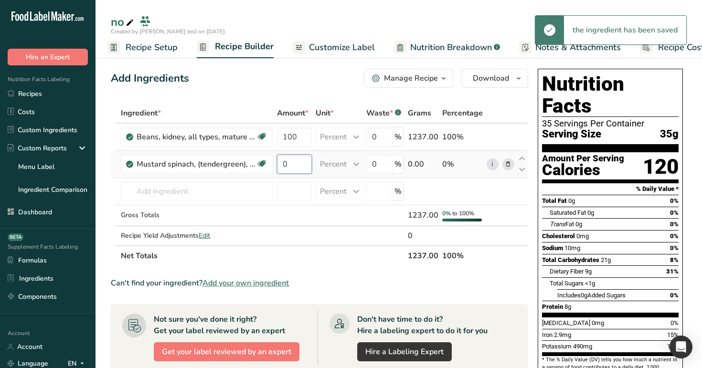
click at [295, 161] on input "0" at bounding box center [294, 164] width 34 height 19
type input "2"
click at [303, 100] on div "Add Ingredients Manage Recipe Delete Recipe Duplicate Recipe Scale Recipe Save …" at bounding box center [322, 364] width 423 height 598
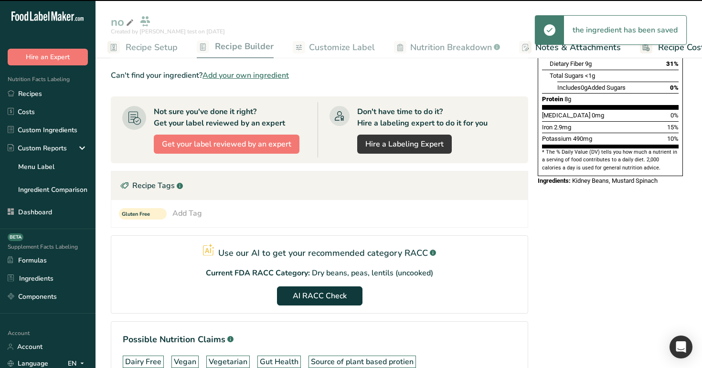
scroll to position [271, 0]
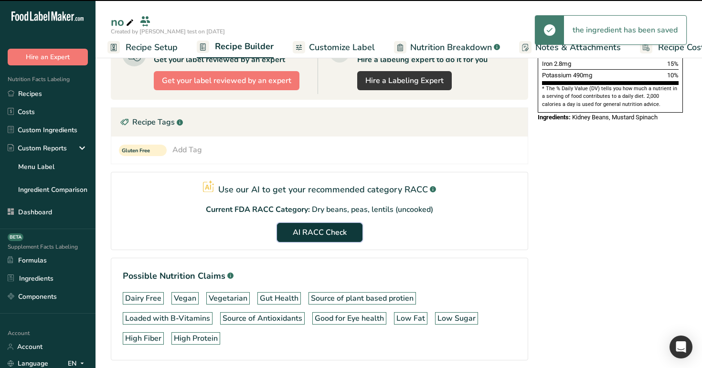
click at [343, 236] on span "AI RACC Check" at bounding box center [320, 232] width 54 height 11
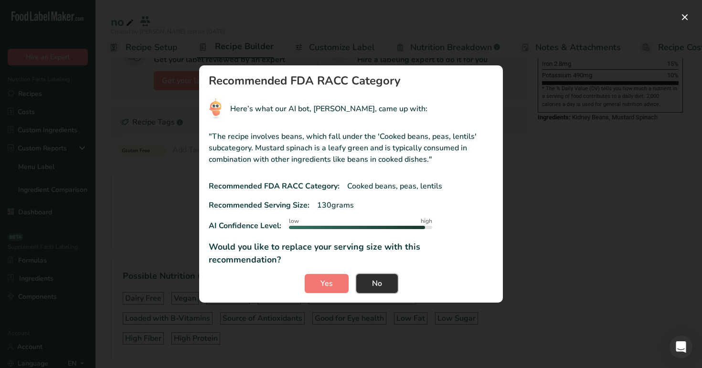
click at [369, 275] on button "No" at bounding box center [377, 283] width 42 height 19
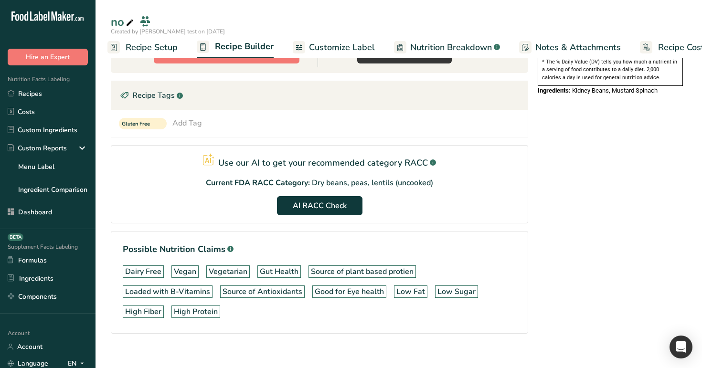
scroll to position [298, 0]
